Goal: Transaction & Acquisition: Purchase product/service

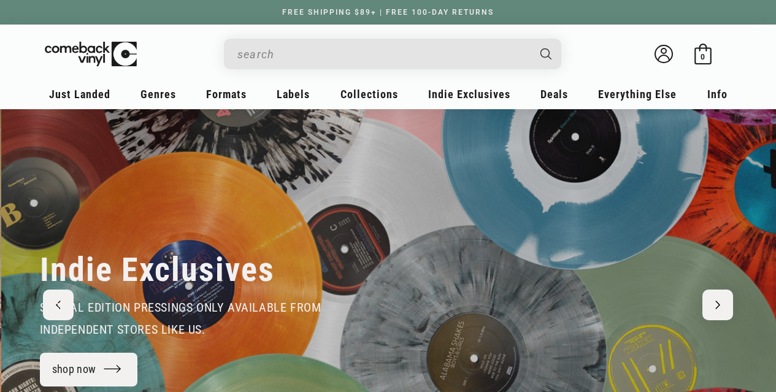
scroll to position [0, 776]
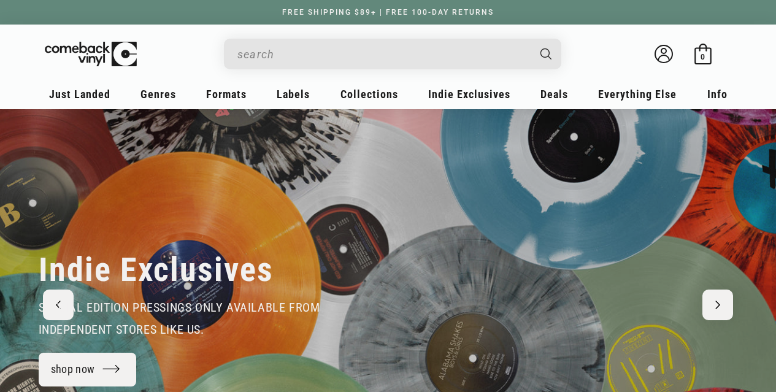
click at [366, 63] on input "When autocomplete results are available use up and down arrows to review and en…" at bounding box center [383, 54] width 291 height 25
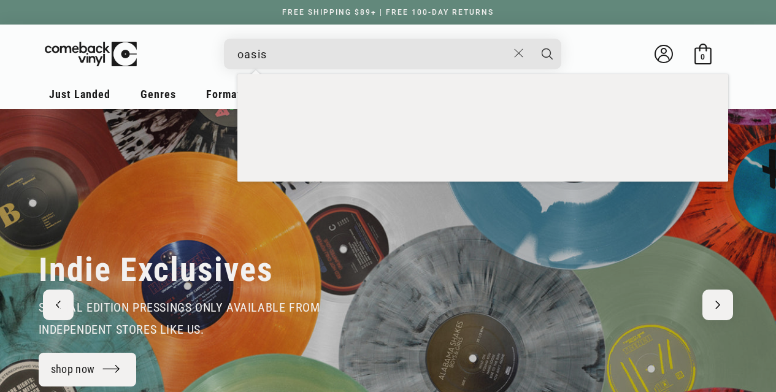
type input "oasis"
click at [532, 39] on button "Search" at bounding box center [547, 54] width 31 height 31
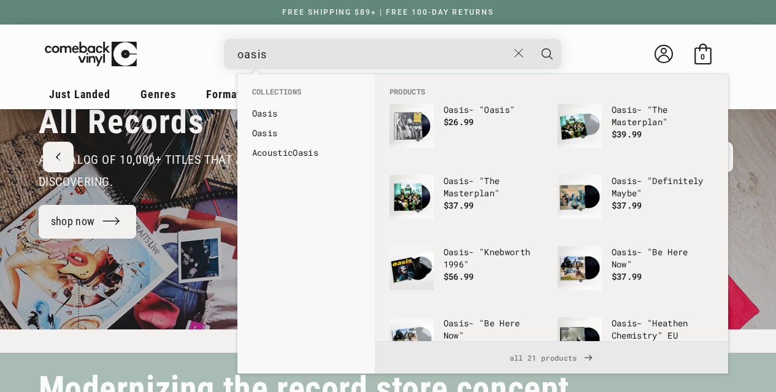
scroll to position [123, 0]
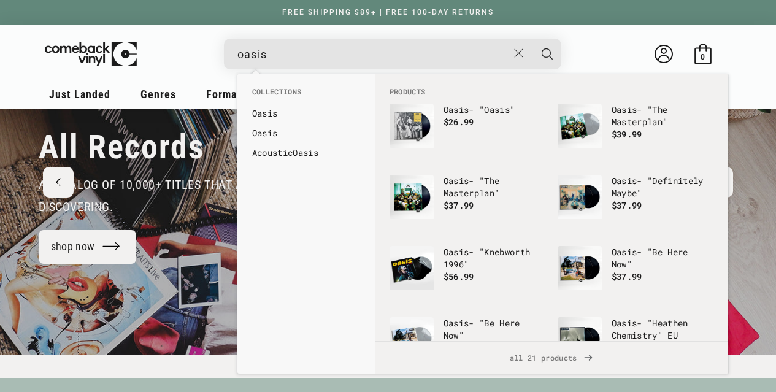
click at [522, 362] on span "all 21 products" at bounding box center [552, 358] width 334 height 32
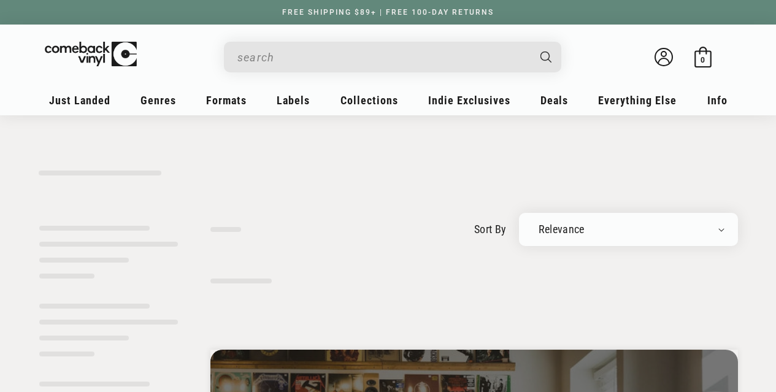
type input "oasis"
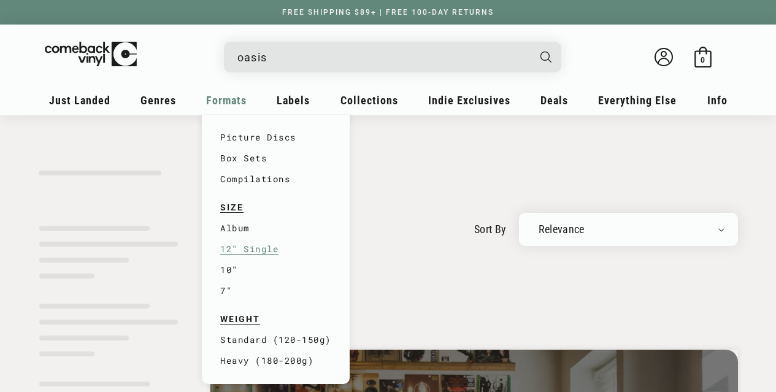
click at [260, 257] on link "12" Single" at bounding box center [275, 249] width 111 height 21
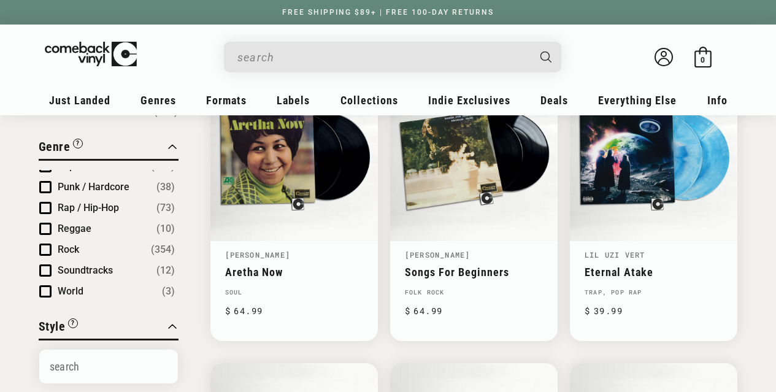
scroll to position [158, 0]
click at [62, 222] on span "Pop" at bounding box center [66, 228] width 17 height 12
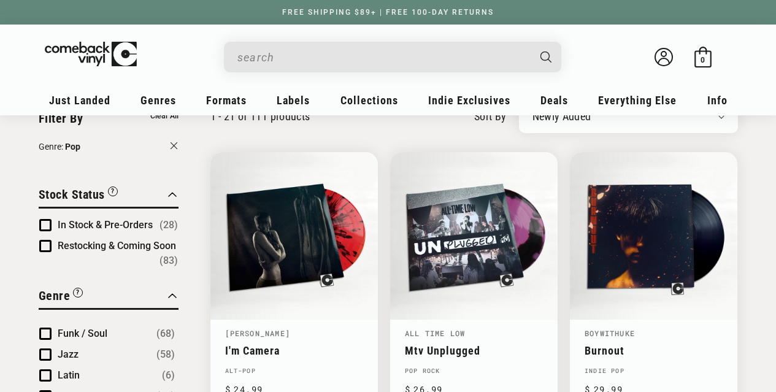
scroll to position [61, 0]
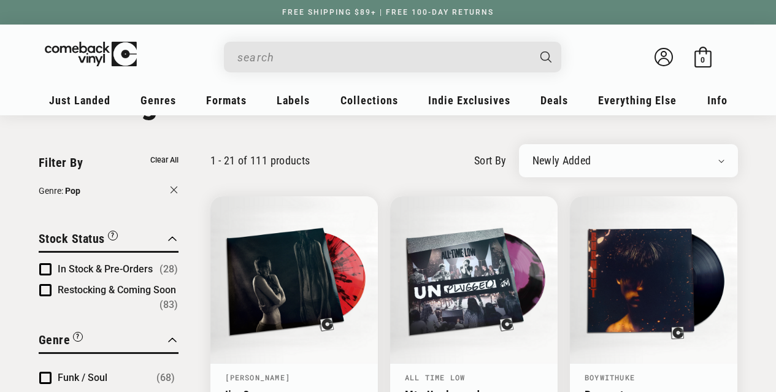
click at [73, 262] on button "In Stock & Pre-Orders (28)" at bounding box center [118, 269] width 120 height 15
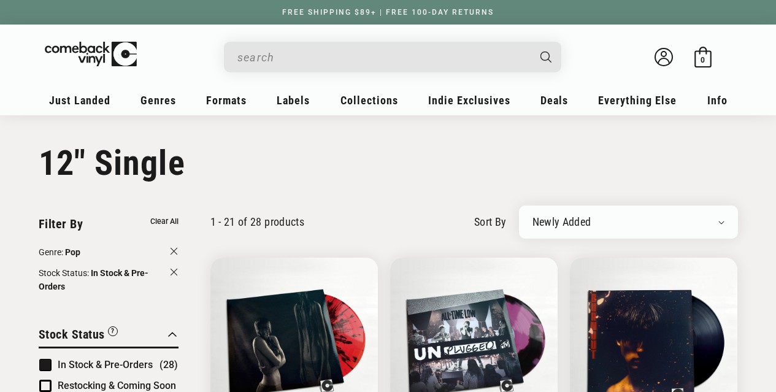
click at [579, 224] on select "Newly Added Popularity Artist (A-Z) Price (High To Low) Price (Low To High) Per…" at bounding box center [629, 222] width 192 height 12
select select "price-descending"
click at [533, 216] on select "Newly Added Popularity Artist (A-Z) Price (High To Low) Price (Low To High) Per…" at bounding box center [629, 222] width 192 height 12
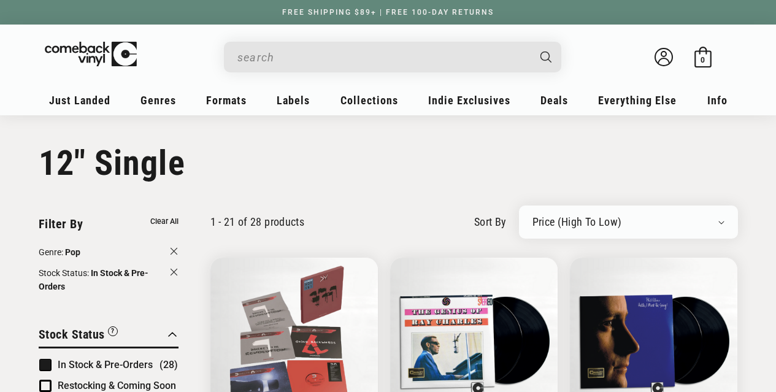
click at [593, 209] on div "Newly Added Popularity Artist (A-Z) Price (High To Low) Price (Low To High) Per…" at bounding box center [628, 222] width 219 height 33
click at [590, 223] on select "Newly Added Popularity Artist (A-Z) Price (High To Low) Price (Low To High) Per…" at bounding box center [629, 222] width 192 height 12
select select "price-ascending"
click at [533, 216] on select "Newly Added Popularity Artist (A-Z) Price (High To Low) Price (Low To High) Per…" at bounding box center [629, 222] width 192 height 12
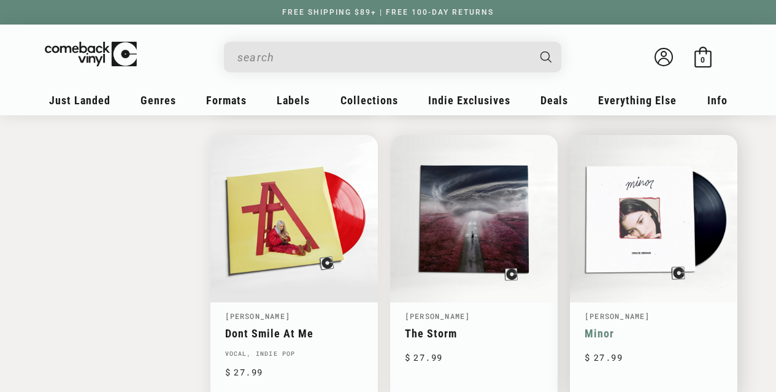
scroll to position [1657, 0]
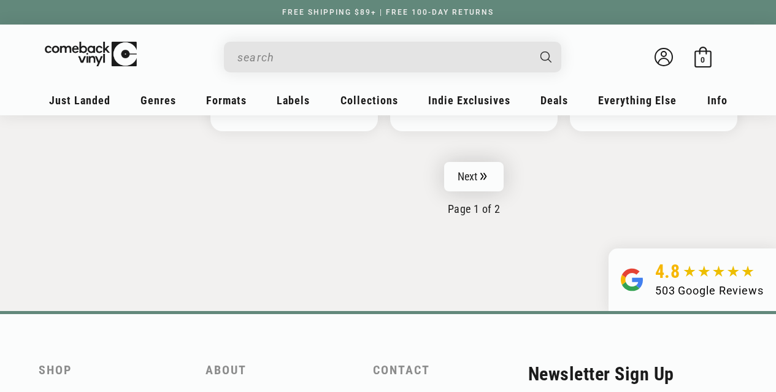
click at [475, 177] on link "Next" at bounding box center [474, 176] width 60 height 29
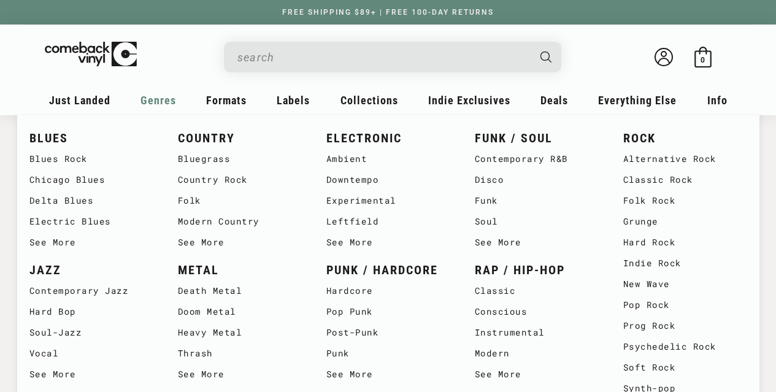
scroll to position [368, 0]
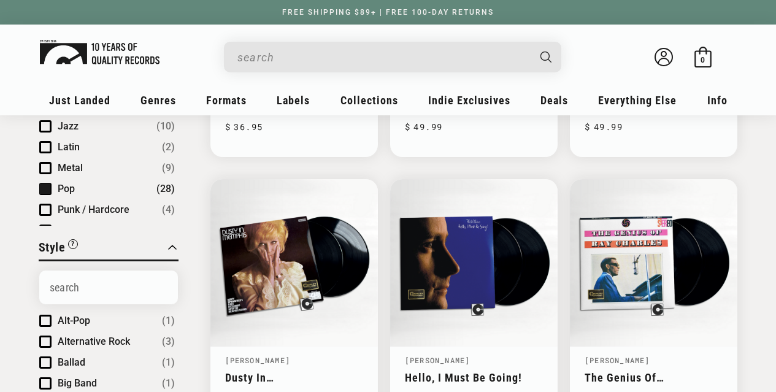
click at [115, 53] on img at bounding box center [100, 52] width 120 height 25
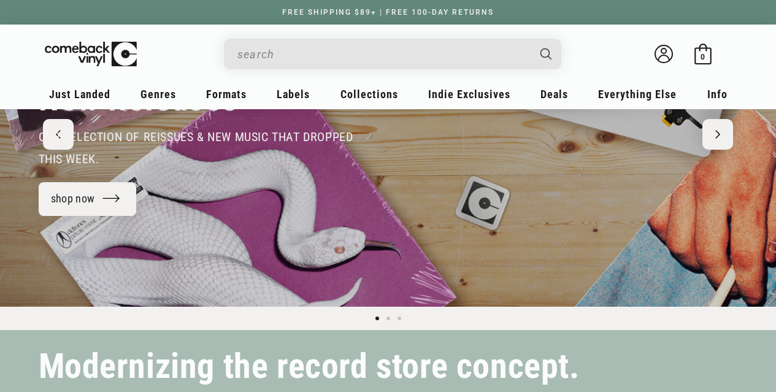
scroll to position [123, 0]
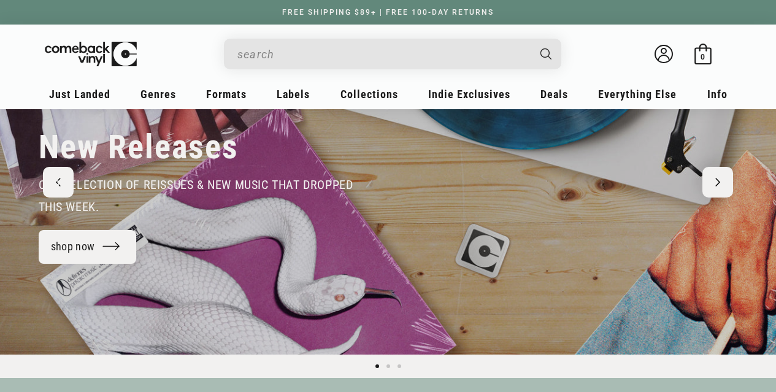
click at [717, 178] on div "New Releases our selection of reissues & new music that dropped this week. shop…" at bounding box center [388, 170] width 761 height 368
click at [726, 180] on div "New Releases our selection of reissues & new music that dropped this week. shop…" at bounding box center [388, 170] width 761 height 368
click at [721, 185] on div "New Releases our selection of reissues & new music that dropped this week. shop…" at bounding box center [388, 170] width 761 height 368
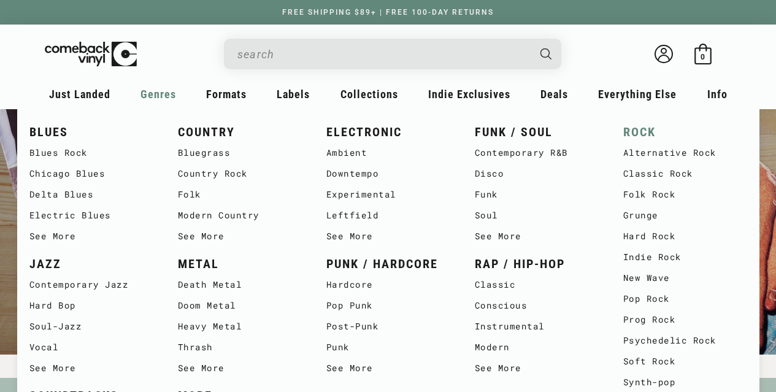
click at [644, 137] on link "ROCK" at bounding box center [686, 132] width 124 height 20
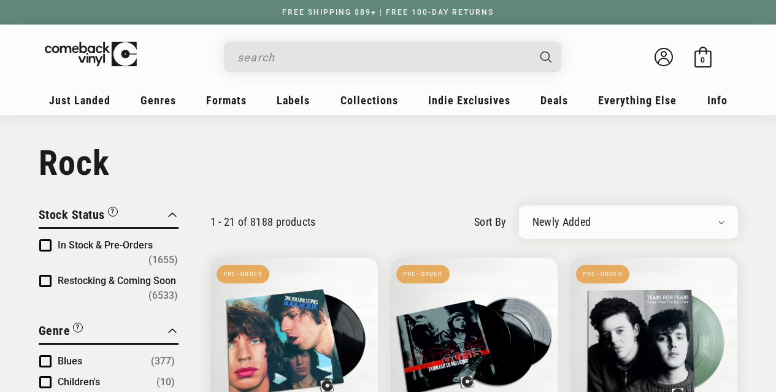
click at [607, 206] on div "Newly Added Popularity Artist (A-Z) Price (High To Low) Price (Low To High) Per…" at bounding box center [628, 222] width 219 height 33
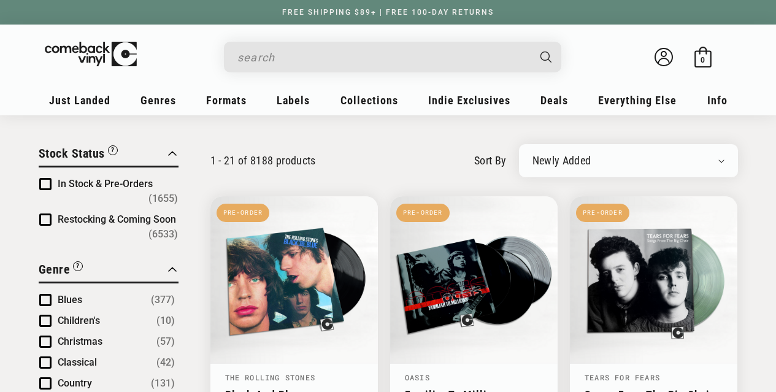
scroll to position [61, 0]
click at [606, 159] on select "Newly Added Popularity Artist (A-Z) Price (High To Low) Price (Low To High) Per…" at bounding box center [629, 161] width 192 height 12
select select "number-extra-sort1-descending"
click at [533, 155] on select "Newly Added Popularity Artist (A-Z) Price (High To Low) Price (Low To High) Per…" at bounding box center [629, 161] width 192 height 12
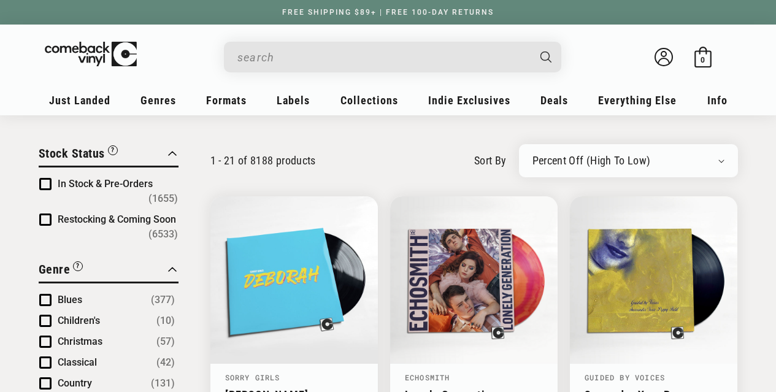
click at [585, 163] on select "Newly Added Popularity Artist (A-Z) Price (High To Low) Price (Low To High) Per…" at bounding box center [629, 161] width 192 height 12
select select "price-ascending"
click at [533, 155] on select "Newly Added Popularity Artist (A-Z) Price (High To Low) Price (Low To High) Per…" at bounding box center [629, 161] width 192 height 12
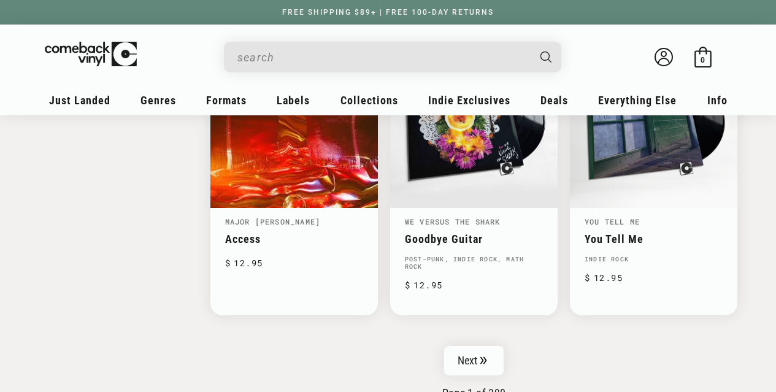
scroll to position [2025, 0]
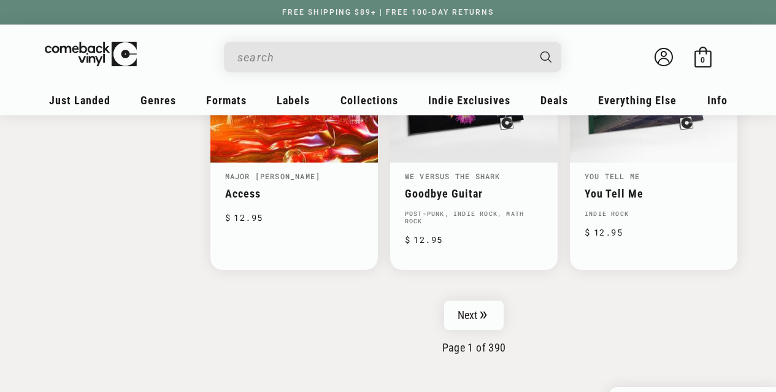
click at [416, 64] on input "When autocomplete results are available use up and down arrows to review and en…" at bounding box center [383, 57] width 291 height 25
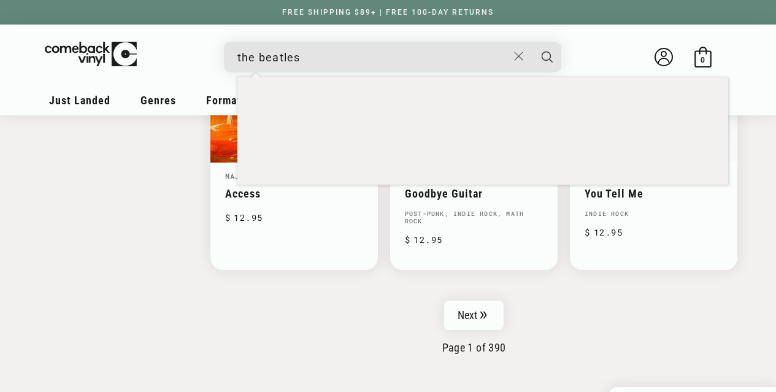
type input "the beatles"
click at [532, 42] on button "Search" at bounding box center [547, 57] width 31 height 31
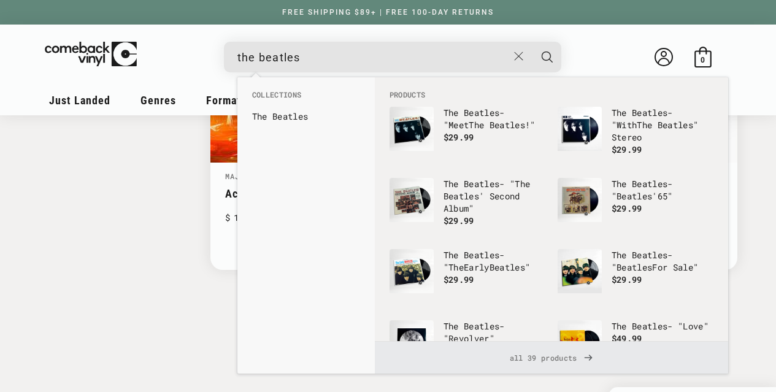
click at [527, 368] on span "all 39 products" at bounding box center [552, 358] width 334 height 32
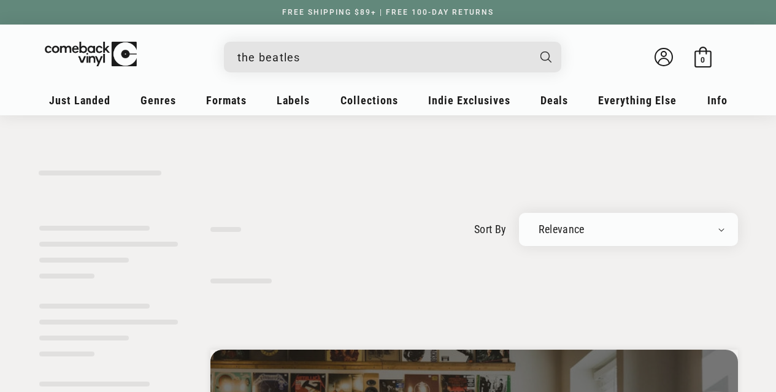
select select "price-ascending"
click at [533, 223] on select "Relevance Newly Added Popularity Artist (A-Z) Price (High To Low) Price (Low To…" at bounding box center [629, 229] width 192 height 12
click at [305, 53] on input "the beatles" at bounding box center [383, 57] width 291 height 25
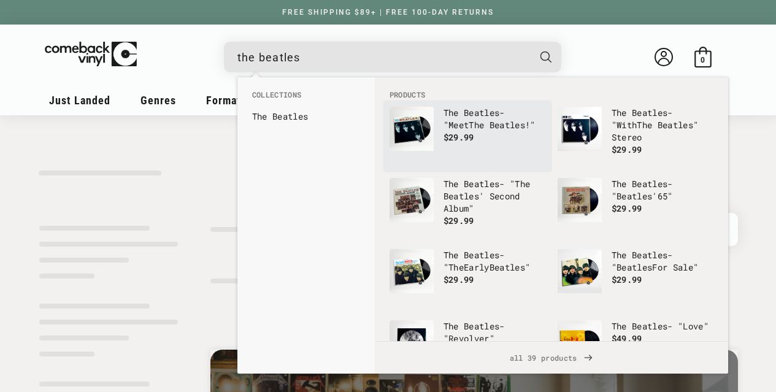
click at [490, 131] on b "Beatles" at bounding box center [508, 125] width 36 height 12
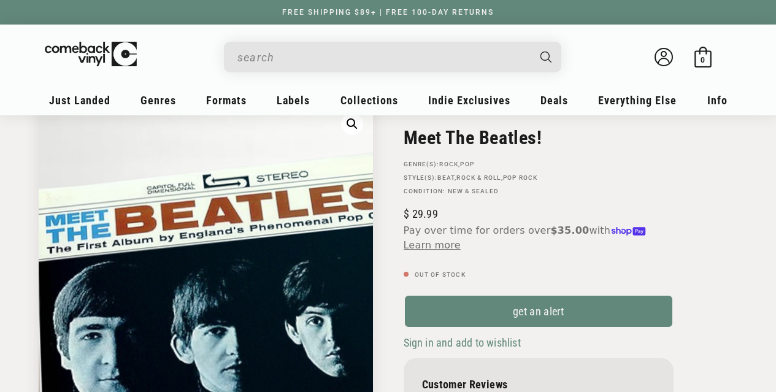
scroll to position [61, 0]
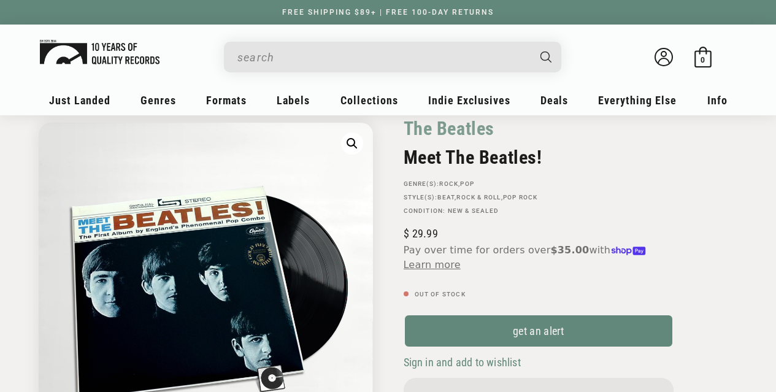
click at [76, 64] on img at bounding box center [100, 52] width 120 height 25
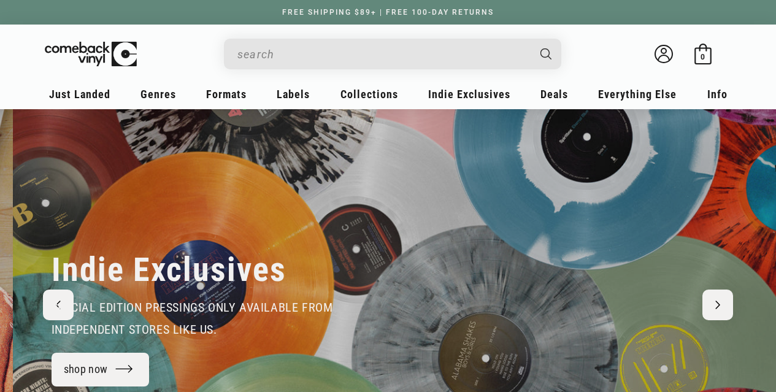
scroll to position [0, 775]
